Goal: Ask a question

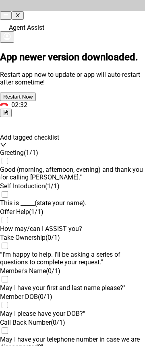
scroll to position [885, 0]
click at [62, 52] on h2 "App newer version downloaded." at bounding box center [72, 57] width 145 height 11
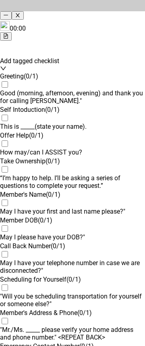
scroll to position [0, 0]
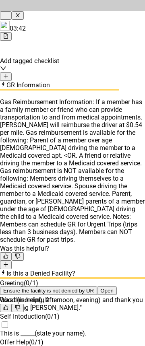
click at [98, 81] on div "GR Information" at bounding box center [72, 85] width 145 height 8
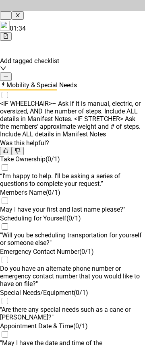
click at [126, 81] on div "Mobility & Special Needs" at bounding box center [72, 85] width 145 height 8
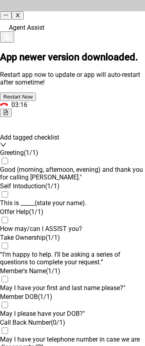
scroll to position [885, 0]
